Goal: Communication & Community: Participate in discussion

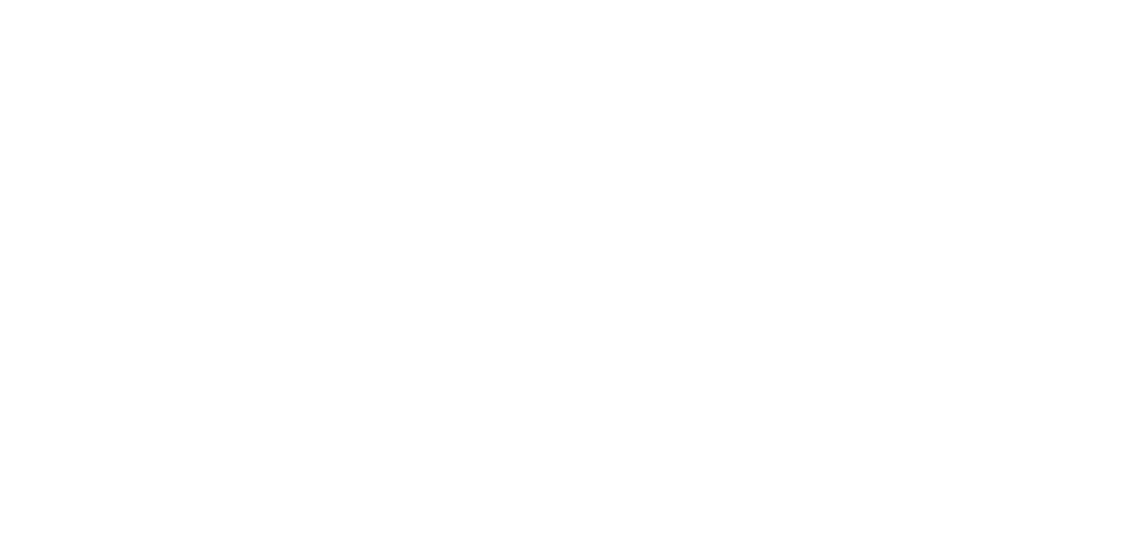
click at [991, 522] on button "Send" at bounding box center [957, 509] width 70 height 26
click at [943, 95] on button "Close" at bounding box center [910, 98] width 64 height 28
click at [184, 155] on div "Collaborate" at bounding box center [150, 154] width 70 height 16
click at [793, 519] on div at bounding box center [567, 509] width 452 height 19
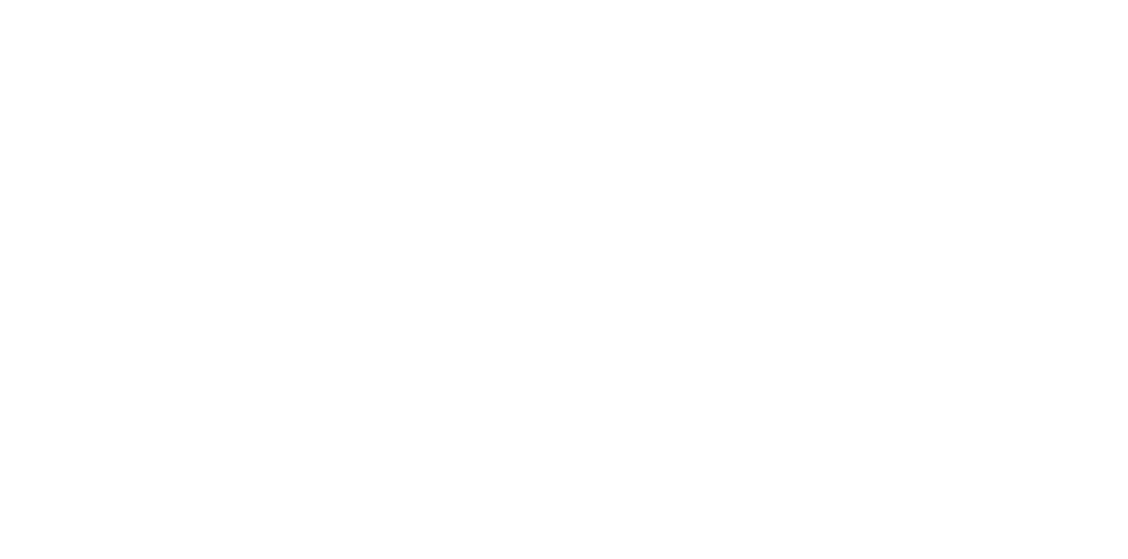
click at [991, 522] on button "Send" at bounding box center [957, 509] width 70 height 26
click at [943, 107] on button "Close" at bounding box center [910, 98] width 64 height 28
